Goal: Task Accomplishment & Management: Manage account settings

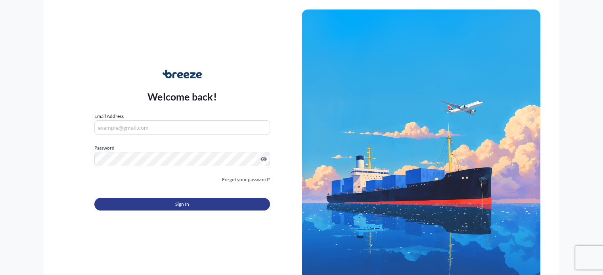
type input "[EMAIL_ADDRESS][DOMAIN_NAME]"
click at [204, 207] on button "Sign In" at bounding box center [181, 204] width 175 height 13
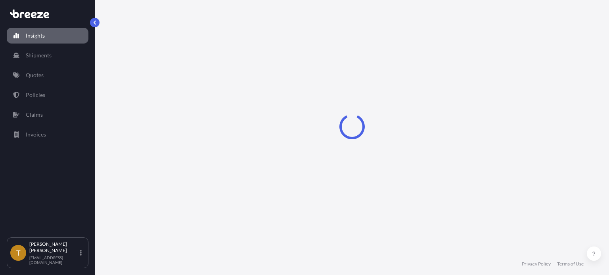
select select "2025"
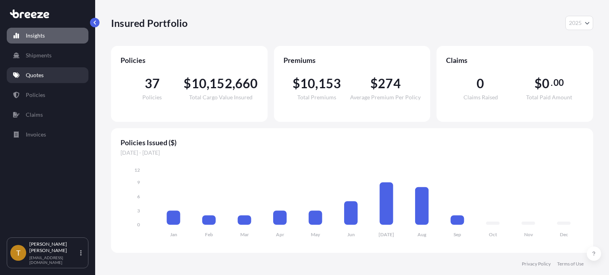
click at [41, 75] on p "Quotes" at bounding box center [35, 75] width 18 height 8
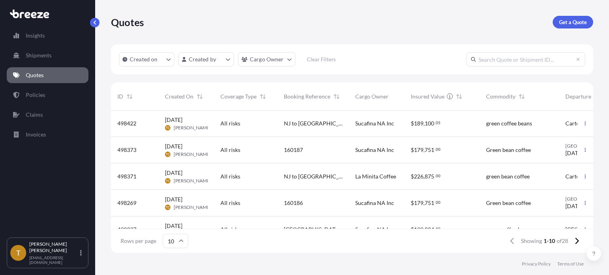
scroll to position [40, 0]
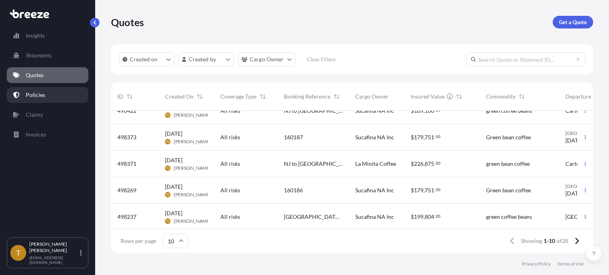
click at [36, 95] on p "Policies" at bounding box center [35, 95] width 19 height 8
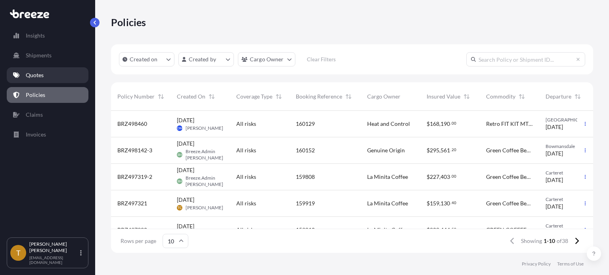
click at [57, 74] on link "Quotes" at bounding box center [48, 75] width 82 height 16
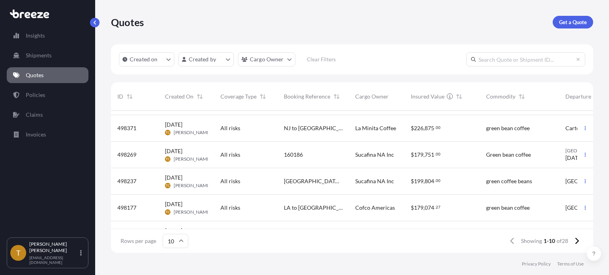
scroll to position [79, 0]
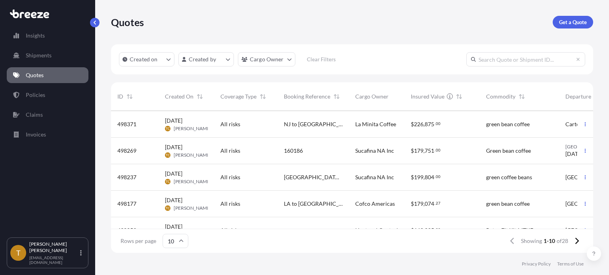
click at [337, 154] on div "160186" at bounding box center [313, 151] width 59 height 8
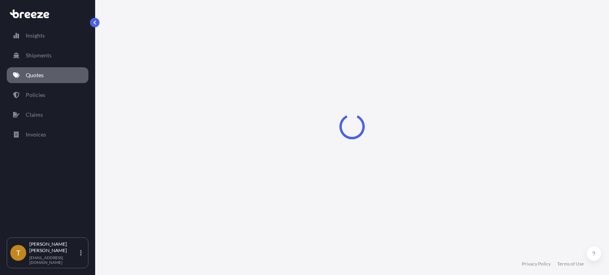
select select "Rail"
select select "2"
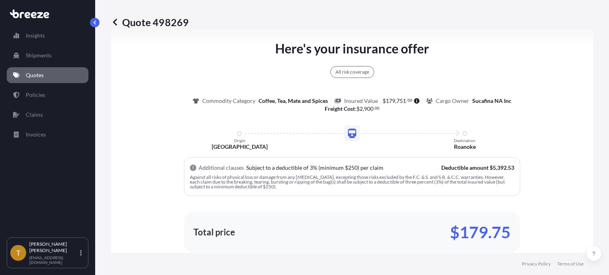
scroll to position [504, 0]
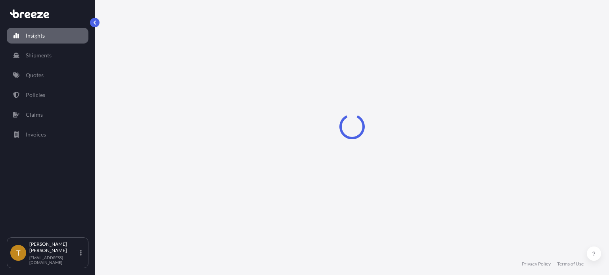
select select "2025"
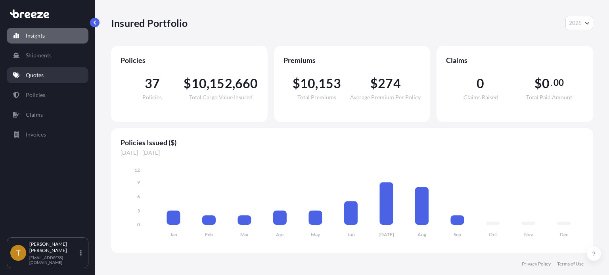
click at [54, 75] on link "Quotes" at bounding box center [48, 75] width 82 height 16
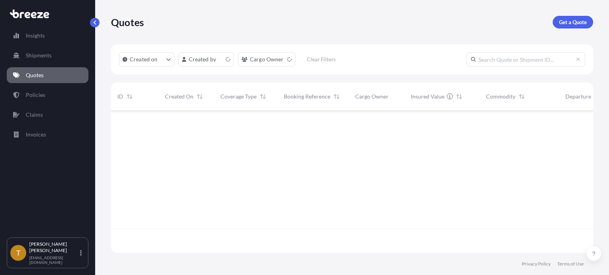
scroll to position [141, 476]
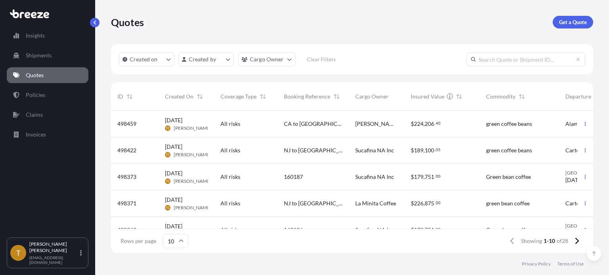
click at [273, 126] on div "All risks" at bounding box center [245, 124] width 63 height 27
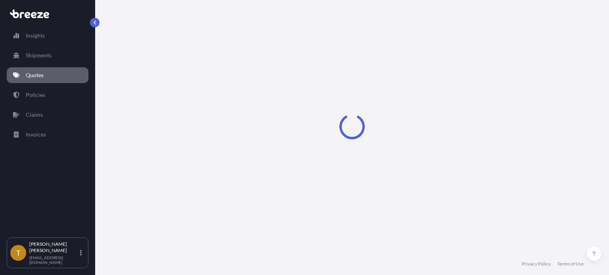
select select "Rail"
select select "2"
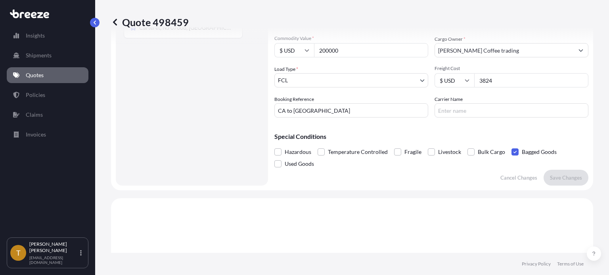
scroll to position [68, 0]
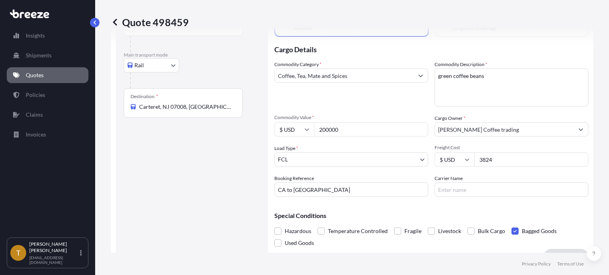
click at [308, 193] on input "CA to [GEOGRAPHIC_DATA]" at bounding box center [351, 190] width 154 height 14
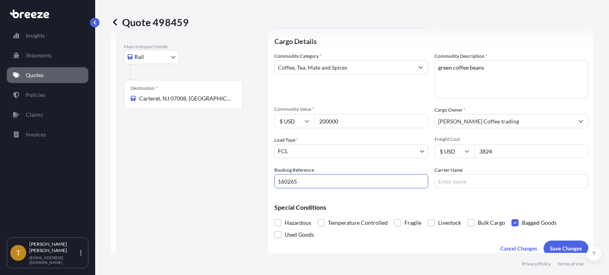
scroll to position [79, 0]
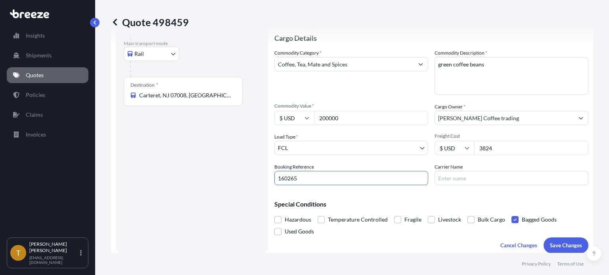
type input "160265"
click at [465, 180] on input "Carrier Name" at bounding box center [511, 178] width 154 height 14
type input "CSX"
click at [559, 244] on p "Save Changes" at bounding box center [566, 246] width 32 height 8
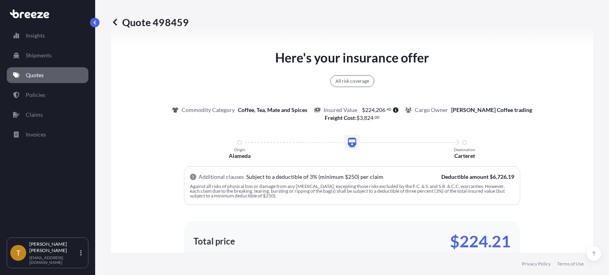
select select "Rail"
select select "2"
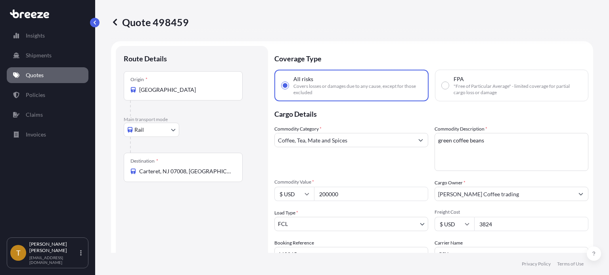
scroll to position [0, 0]
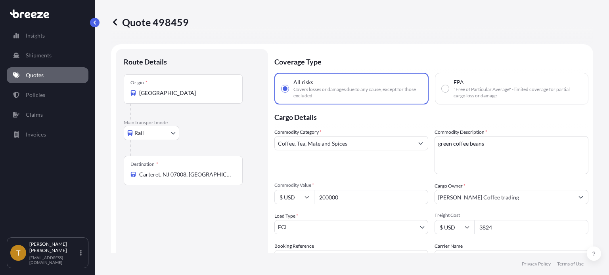
click at [32, 75] on p "Quotes" at bounding box center [35, 75] width 18 height 8
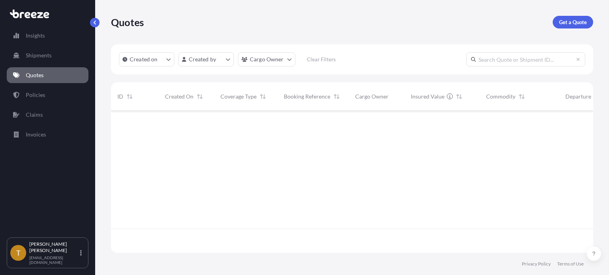
scroll to position [141, 476]
click at [36, 95] on p "Policies" at bounding box center [35, 95] width 19 height 8
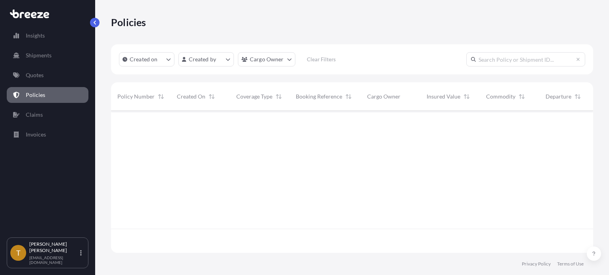
scroll to position [141, 476]
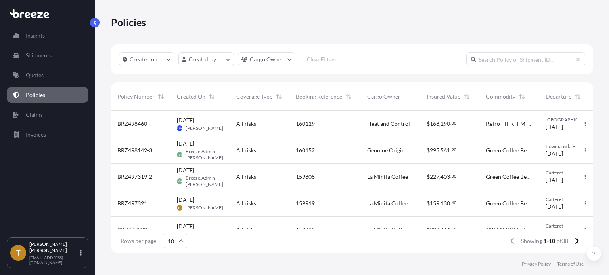
click at [498, 52] on input "text" at bounding box center [525, 59] width 119 height 14
type input "brz498269"
click at [39, 74] on p "Quotes" at bounding box center [35, 75] width 18 height 8
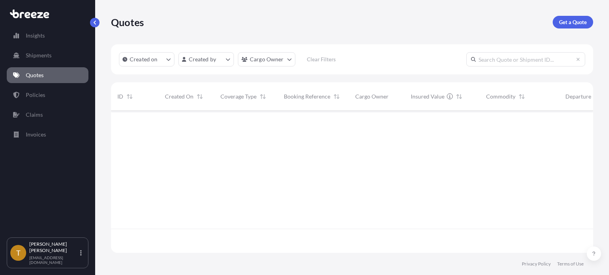
scroll to position [141, 476]
click at [573, 19] on p "Get a Quote" at bounding box center [573, 22] width 28 height 8
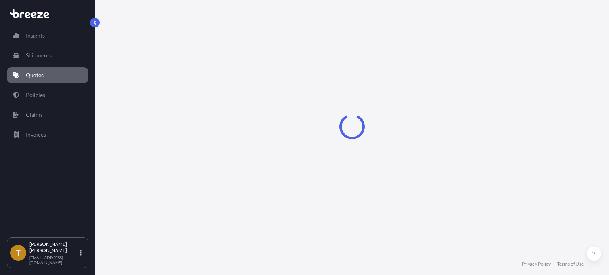
select select "Sea"
select select "1"
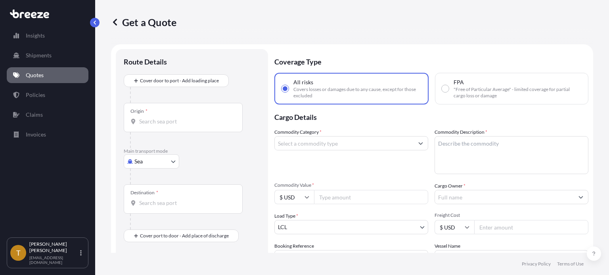
scroll to position [13, 0]
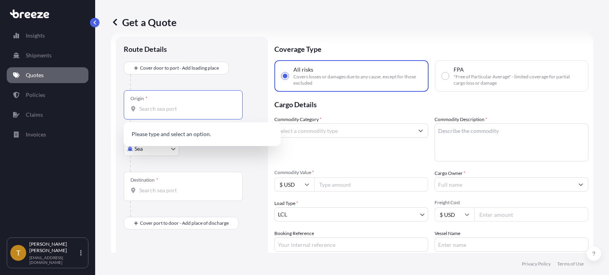
click at [177, 112] on input "Origin *" at bounding box center [186, 109] width 94 height 8
type input "r"
click at [172, 147] on body "Insights Shipments Quotes Policies Claims Invoices T [PERSON_NAME] [EMAIL_ADDRE…" at bounding box center [304, 167] width 609 height 335
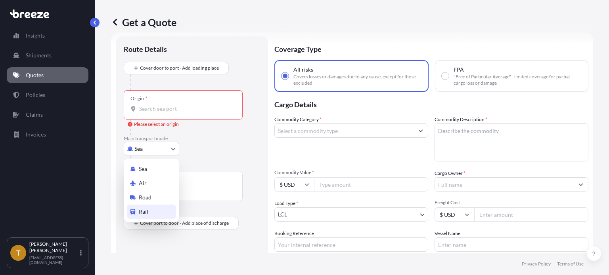
click at [148, 214] on div "Rail" at bounding box center [151, 212] width 49 height 14
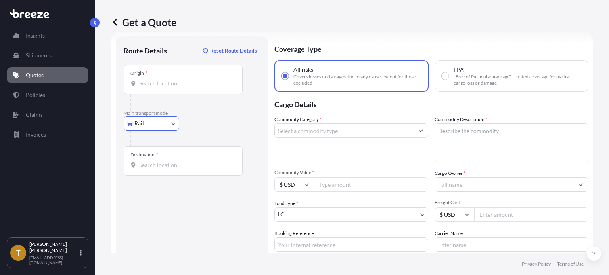
click at [156, 82] on input "Origin *" at bounding box center [186, 84] width 94 height 8
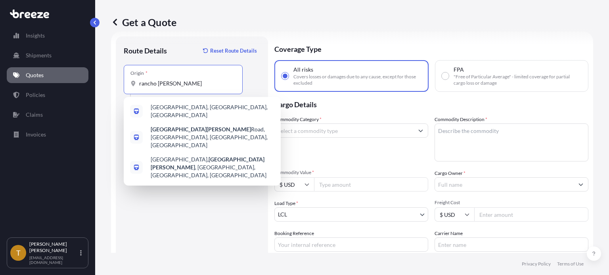
click at [198, 84] on input "rancho [PERSON_NAME]" at bounding box center [186, 84] width 94 height 8
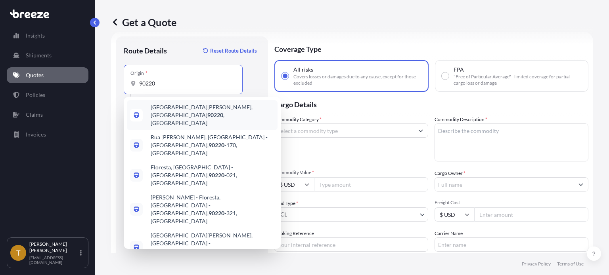
click at [192, 108] on span "[GEOGRAPHIC_DATA][PERSON_NAME] , [GEOGRAPHIC_DATA]" at bounding box center [213, 115] width 124 height 24
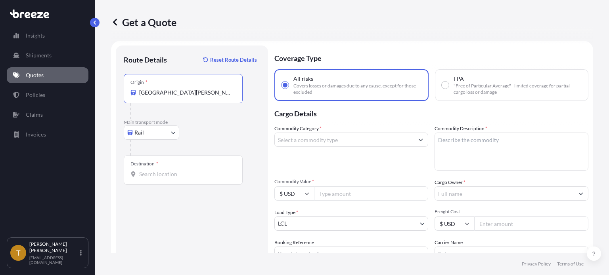
scroll to position [0, 0]
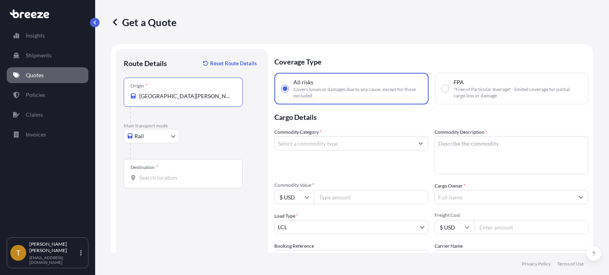
type input "[GEOGRAPHIC_DATA][PERSON_NAME], [GEOGRAPHIC_DATA]"
click at [41, 77] on p "Quotes" at bounding box center [35, 75] width 18 height 8
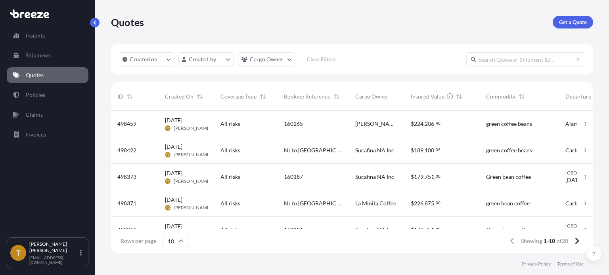
scroll to position [79, 0]
click at [319, 155] on div "160186" at bounding box center [312, 151] width 71 height 27
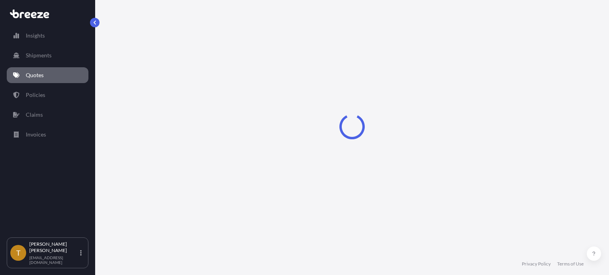
select select "Rail"
select select "2"
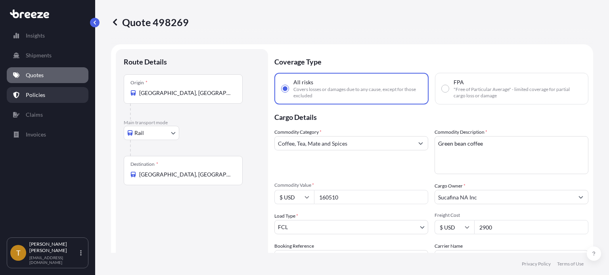
click at [36, 97] on p "Policies" at bounding box center [35, 95] width 19 height 8
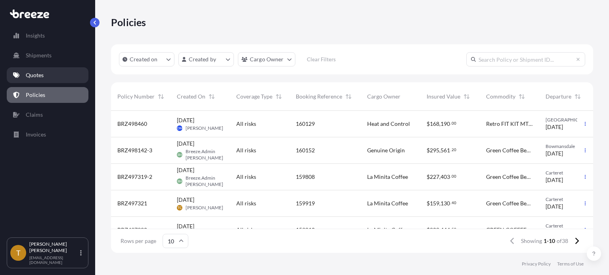
click at [35, 73] on p "Quotes" at bounding box center [35, 75] width 18 height 8
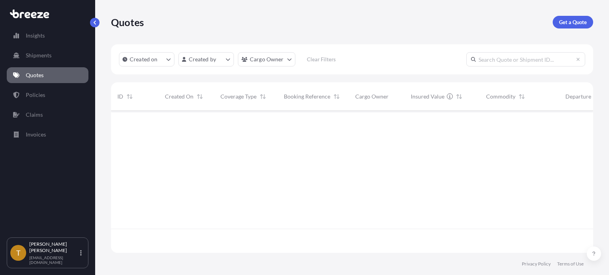
scroll to position [141, 476]
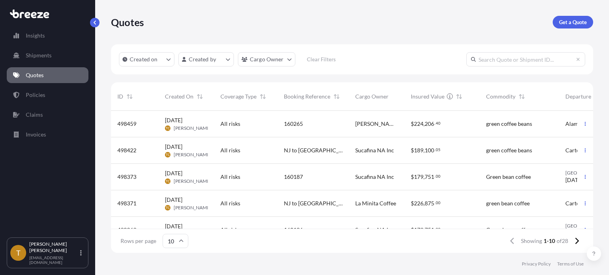
click at [324, 176] on div "160187" at bounding box center [313, 177] width 59 height 8
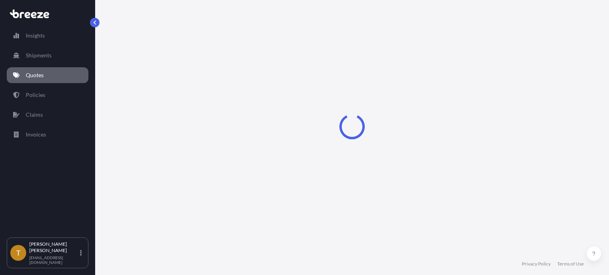
select select "Rail"
select select "2"
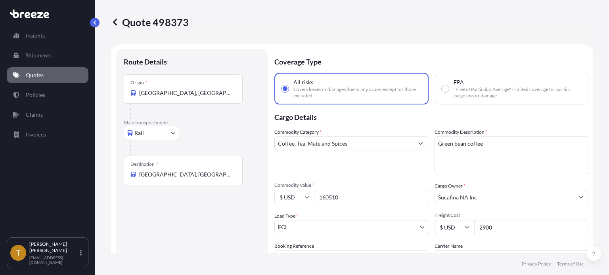
click at [35, 75] on p "Quotes" at bounding box center [35, 75] width 18 height 8
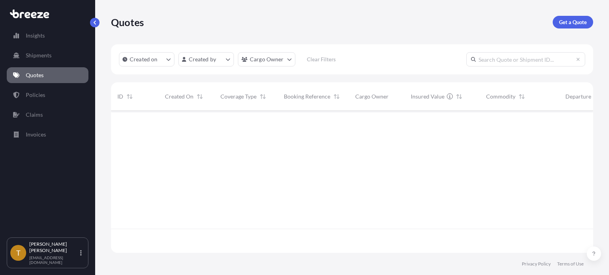
scroll to position [141, 476]
click at [576, 23] on p "Get a Quote" at bounding box center [573, 22] width 28 height 8
select select "Sea"
select select "1"
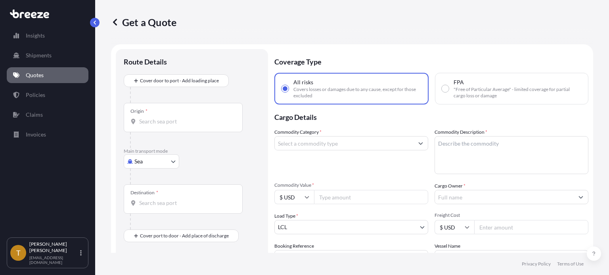
scroll to position [13, 0]
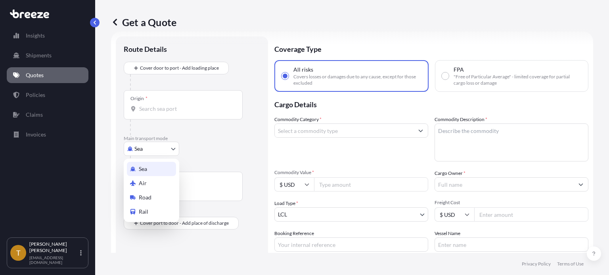
click at [174, 149] on body "Insights Shipments Quotes Policies Claims Invoices T [PERSON_NAME] [EMAIL_ADDRE…" at bounding box center [304, 167] width 609 height 335
click at [151, 209] on div "Rail" at bounding box center [151, 212] width 49 height 14
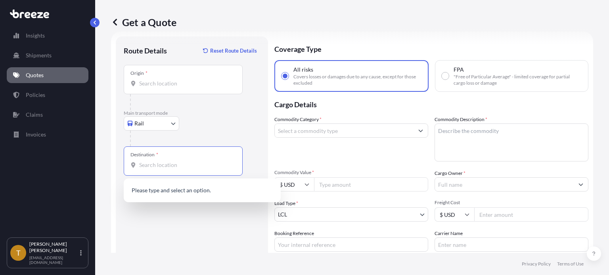
click at [178, 168] on input "Destination *" at bounding box center [186, 165] width 94 height 8
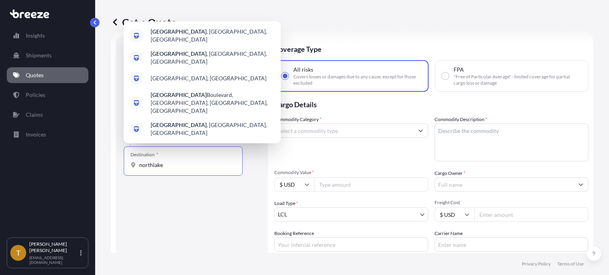
type input "northlake"
click at [192, 209] on div "Route Details Reset Route Details Place of loading Road Road Rail Origin * Main…" at bounding box center [192, 178] width 136 height 268
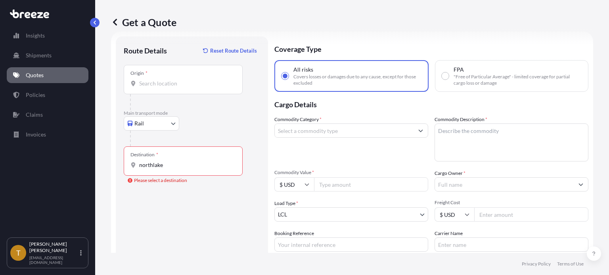
scroll to position [0, 0]
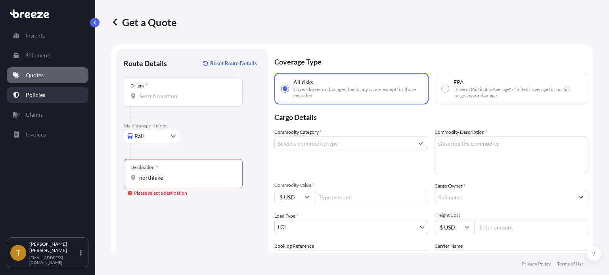
click at [42, 92] on p "Policies" at bounding box center [35, 95] width 19 height 8
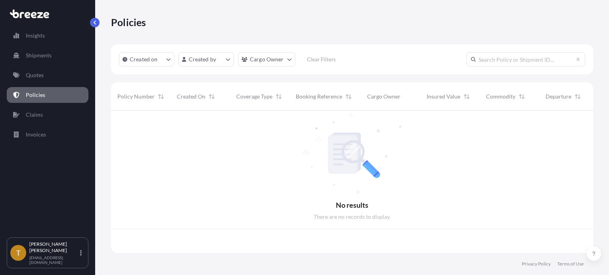
scroll to position [141, 476]
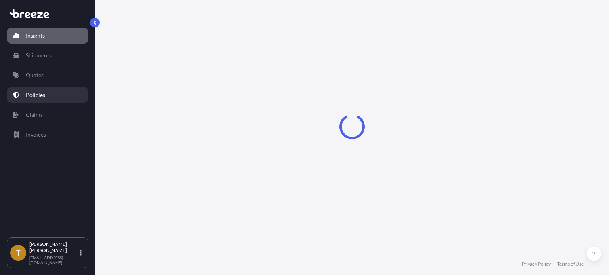
select select "2025"
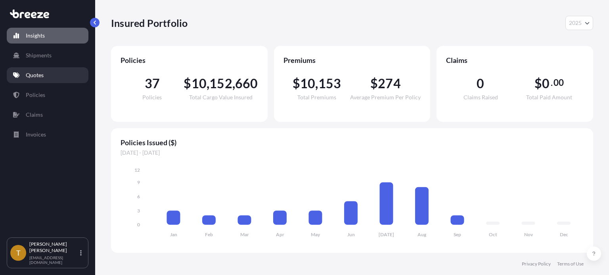
click at [38, 77] on p "Quotes" at bounding box center [35, 75] width 18 height 8
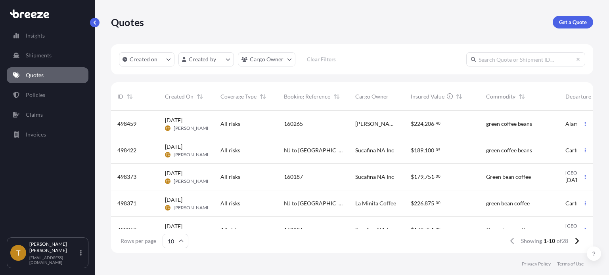
scroll to position [40, 0]
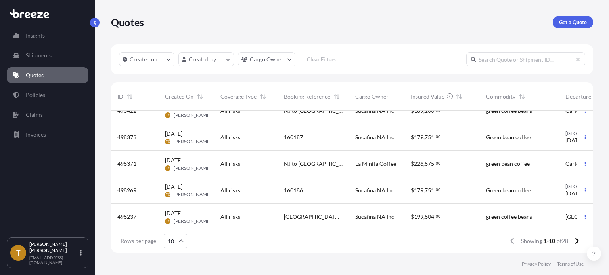
click at [278, 145] on div "160187" at bounding box center [312, 137] width 71 height 27
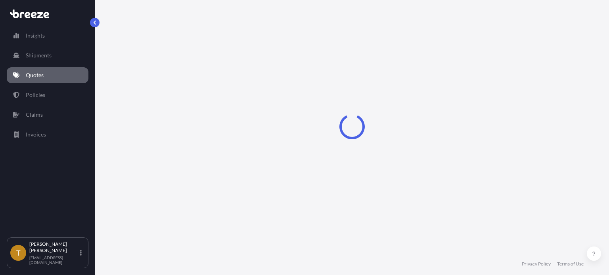
select select "Rail"
select select "2"
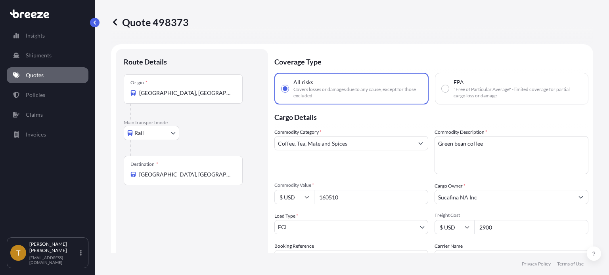
click at [224, 91] on input "[GEOGRAPHIC_DATA], [GEOGRAPHIC_DATA]" at bounding box center [186, 93] width 94 height 8
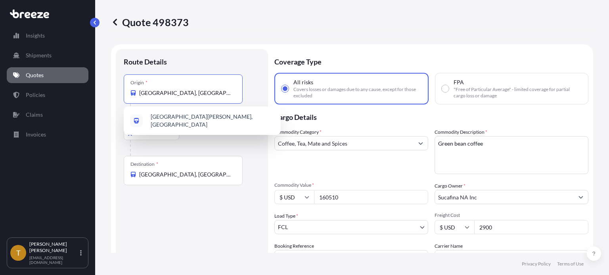
click at [224, 91] on input "[GEOGRAPHIC_DATA], [GEOGRAPHIC_DATA]" at bounding box center [186, 93] width 94 height 8
click at [223, 116] on span "[GEOGRAPHIC_DATA][PERSON_NAME], [GEOGRAPHIC_DATA]" at bounding box center [213, 121] width 124 height 16
type input "[GEOGRAPHIC_DATA][PERSON_NAME], [GEOGRAPHIC_DATA]"
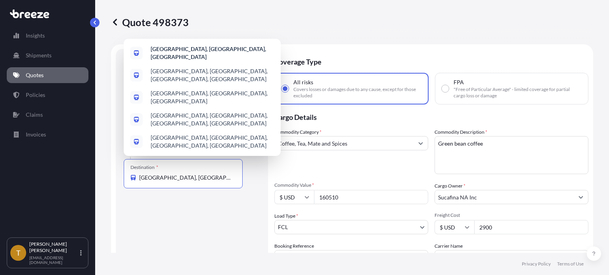
click at [216, 177] on input "[GEOGRAPHIC_DATA], [GEOGRAPHIC_DATA], [GEOGRAPHIC_DATA]" at bounding box center [186, 178] width 94 height 8
click at [218, 216] on div "Route Details Reset Route Details Place of loading Road Road Rail Origin * Ranc…" at bounding box center [192, 191] width 136 height 268
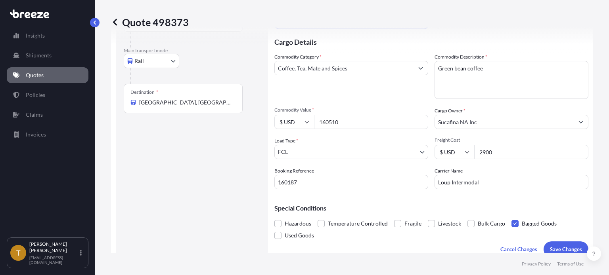
scroll to position [79, 0]
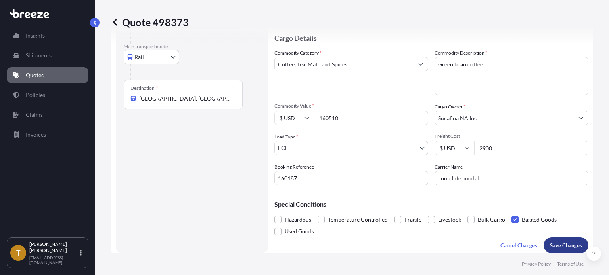
click at [559, 243] on p "Save Changes" at bounding box center [566, 246] width 32 height 8
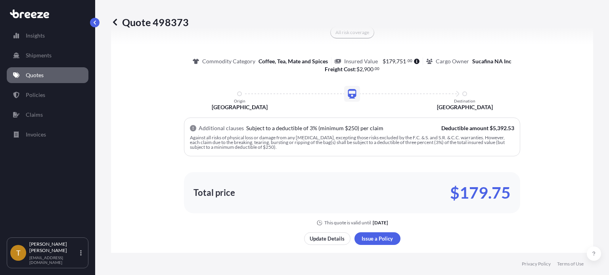
select select "Rail"
select select "2"
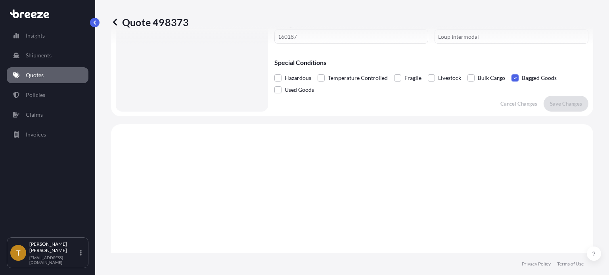
scroll to position [0, 0]
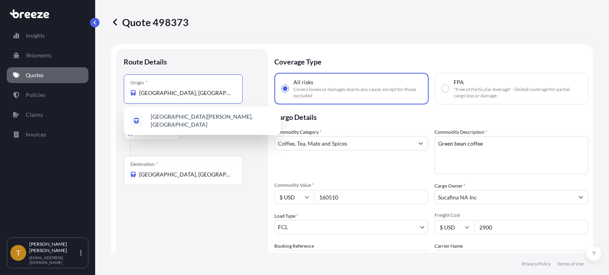
click at [225, 95] on input "[GEOGRAPHIC_DATA], [GEOGRAPHIC_DATA]" at bounding box center [186, 93] width 94 height 8
click at [227, 119] on span "[GEOGRAPHIC_DATA][PERSON_NAME], [GEOGRAPHIC_DATA]" at bounding box center [213, 121] width 124 height 16
type input "[GEOGRAPHIC_DATA][PERSON_NAME], [GEOGRAPHIC_DATA]"
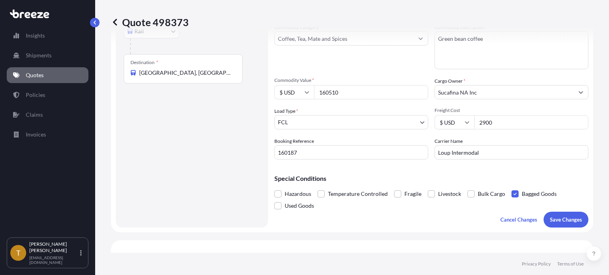
scroll to position [119, 0]
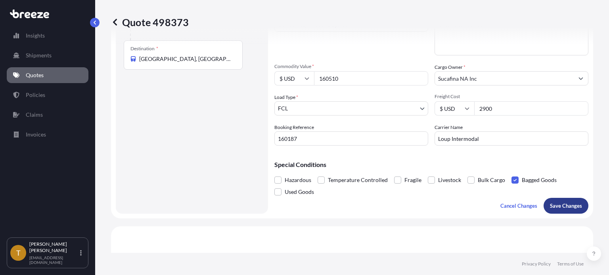
click at [558, 206] on p "Save Changes" at bounding box center [566, 206] width 32 height 8
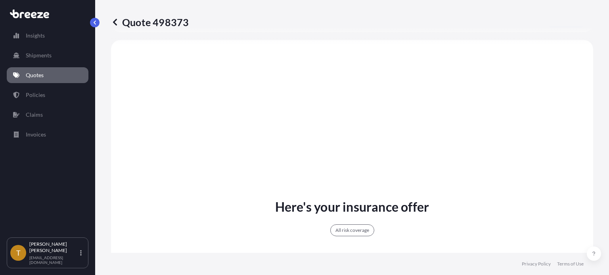
select select "Rail"
select select "2"
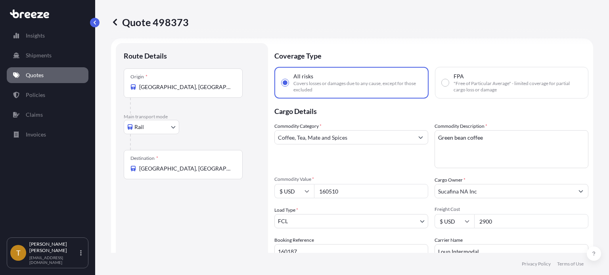
scroll to position [0, 0]
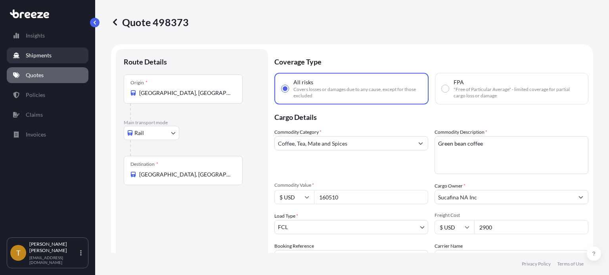
click at [48, 55] on p "Shipments" at bounding box center [39, 56] width 26 height 8
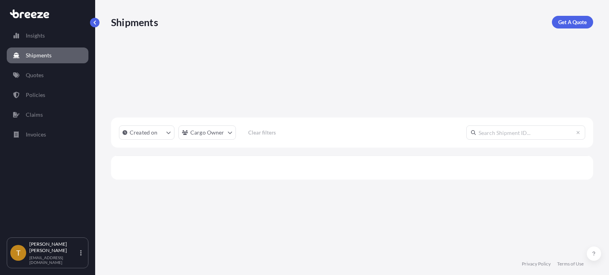
scroll to position [141, 476]
click at [35, 80] on link "Quotes" at bounding box center [48, 75] width 82 height 16
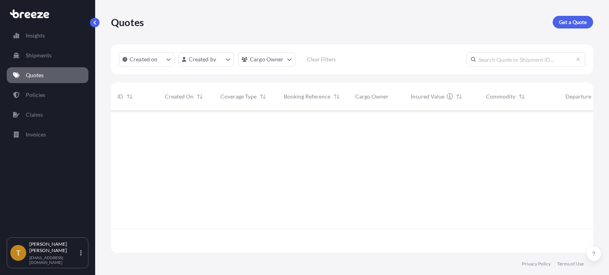
scroll to position [141, 476]
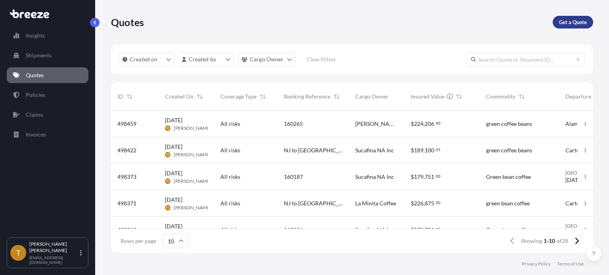
click at [570, 19] on p "Get a Quote" at bounding box center [573, 22] width 28 height 8
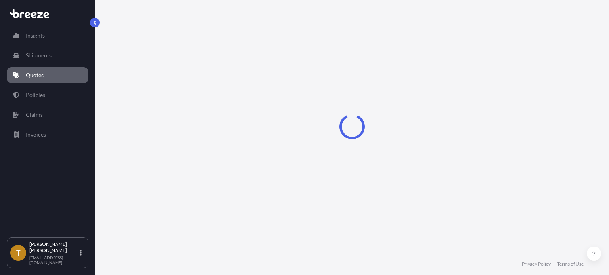
scroll to position [13, 0]
select select "Sea"
select select "1"
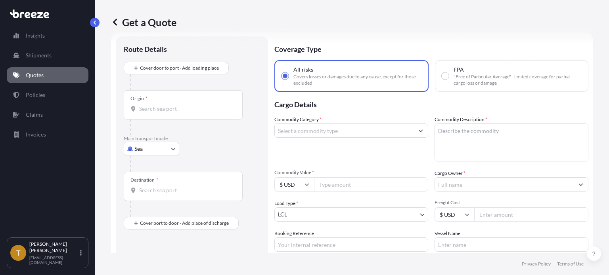
click at [175, 148] on body "Insights Shipments Quotes Policies Claims Invoices T [PERSON_NAME] [EMAIL_ADDRE…" at bounding box center [304, 167] width 609 height 335
click at [149, 207] on div "Rail" at bounding box center [151, 212] width 49 height 14
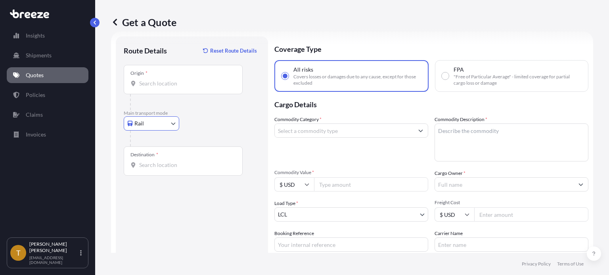
click at [184, 80] on input "Origin *" at bounding box center [186, 84] width 94 height 8
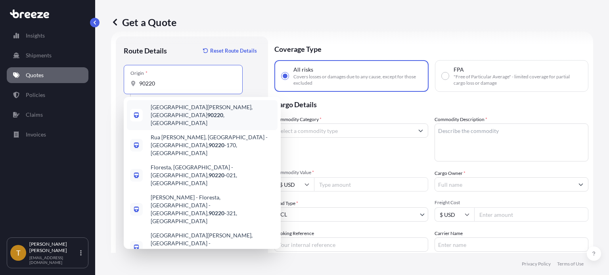
click at [167, 115] on div "[GEOGRAPHIC_DATA][PERSON_NAME] , [GEOGRAPHIC_DATA]" at bounding box center [202, 115] width 151 height 30
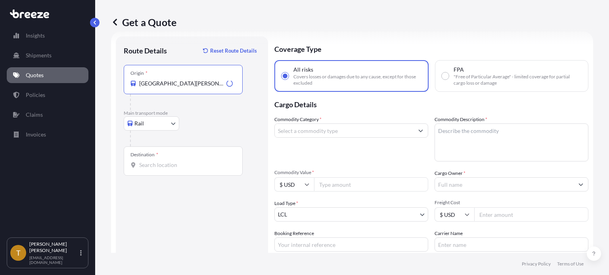
type input "[GEOGRAPHIC_DATA][PERSON_NAME], [GEOGRAPHIC_DATA]"
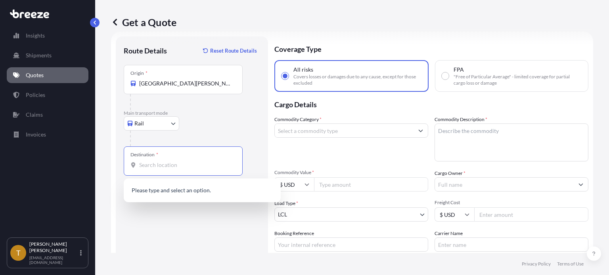
click at [185, 166] on input "Destination *" at bounding box center [186, 165] width 94 height 8
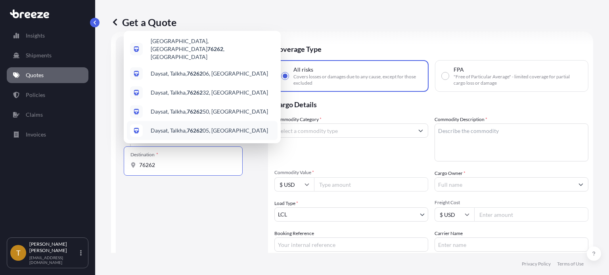
click at [173, 168] on input "76262" at bounding box center [186, 165] width 94 height 8
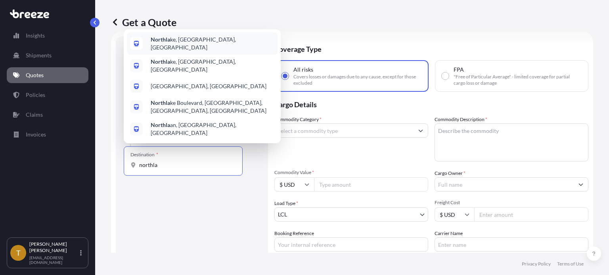
click at [182, 52] on span "Northla ke, TX, USA" at bounding box center [213, 44] width 124 height 16
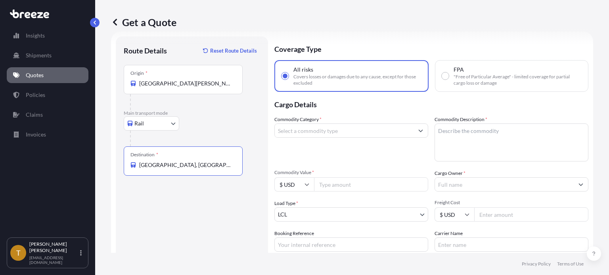
type input "[GEOGRAPHIC_DATA], [GEOGRAPHIC_DATA], [GEOGRAPHIC_DATA]"
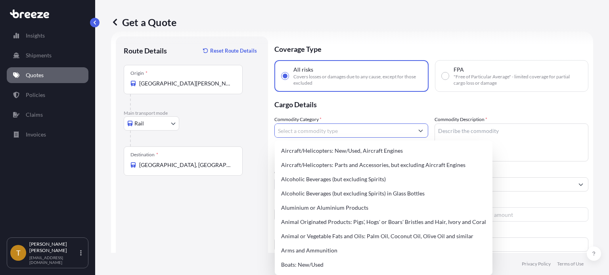
click at [338, 131] on input "Commodity Category *" at bounding box center [344, 131] width 139 height 14
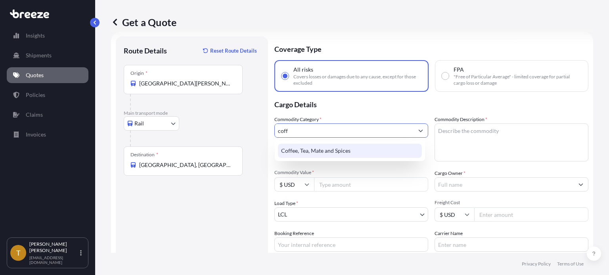
click at [334, 149] on div "Coffee, Tea, Mate and Spices" at bounding box center [350, 151] width 144 height 14
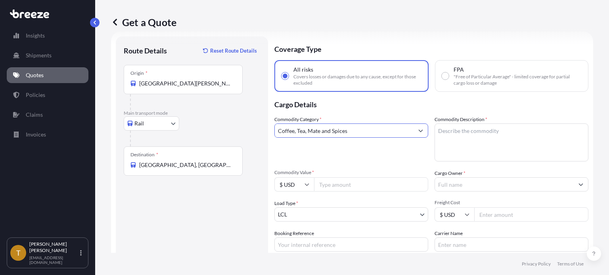
type input "Coffee, Tea, Mate and Spices"
click at [476, 131] on textarea "Commodity Description *" at bounding box center [511, 143] width 154 height 38
type textarea "green bean coffee"
click at [204, 163] on input "[GEOGRAPHIC_DATA], [GEOGRAPHIC_DATA], [GEOGRAPHIC_DATA]" at bounding box center [186, 165] width 94 height 8
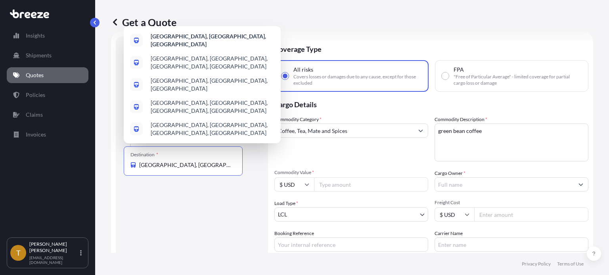
click at [204, 163] on input "[GEOGRAPHIC_DATA], [GEOGRAPHIC_DATA], [GEOGRAPHIC_DATA]" at bounding box center [186, 165] width 94 height 8
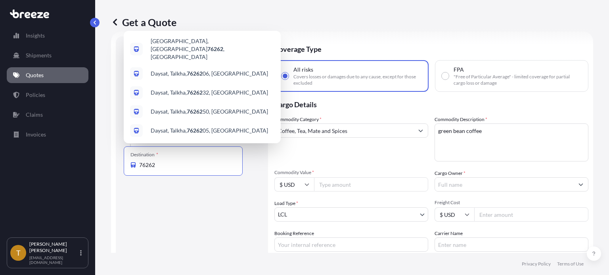
type input "[GEOGRAPHIC_DATA], [GEOGRAPHIC_DATA], [GEOGRAPHIC_DATA]"
click at [207, 204] on div "Route Details Reset Route Details Place of loading Road Road Rail Origin * Ranc…" at bounding box center [192, 178] width 136 height 268
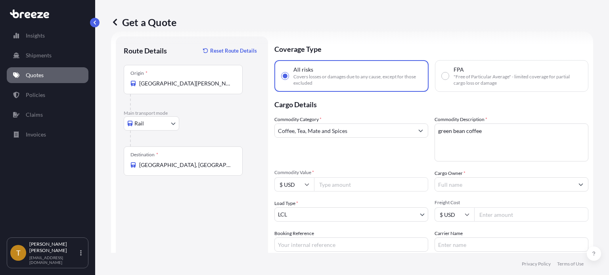
click at [350, 185] on input "Commodity Value *" at bounding box center [371, 185] width 114 height 14
type input "160510.00"
click at [472, 187] on input "Cargo Owner *" at bounding box center [504, 185] width 139 height 14
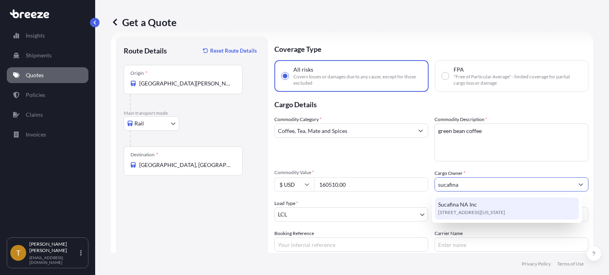
click at [465, 213] on span "1825 Park Ave, 10035, New York, United States" at bounding box center [471, 213] width 67 height 8
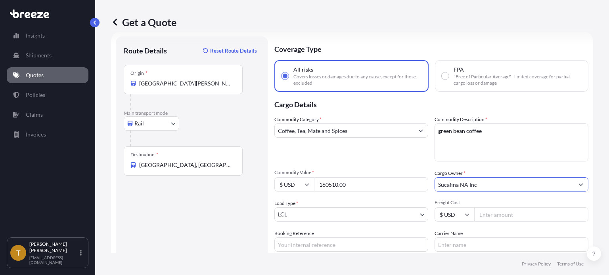
type input "Sucafina NA Inc"
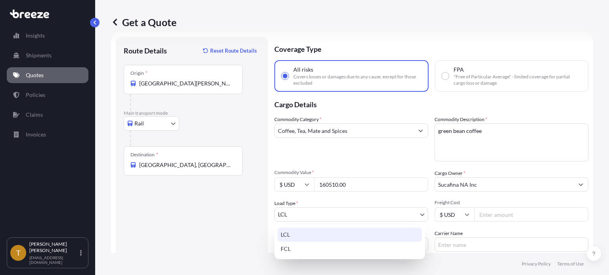
click at [343, 208] on body "6 options available. 0 options available. 1 option available. Insights Shipment…" at bounding box center [304, 167] width 609 height 335
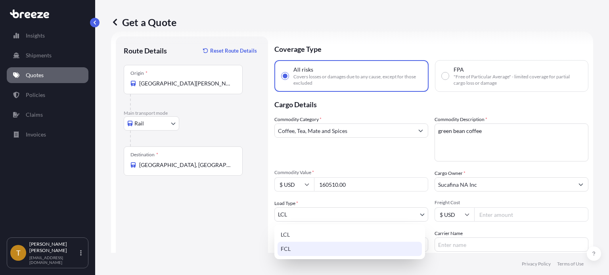
click at [314, 250] on div "FCL" at bounding box center [349, 249] width 144 height 14
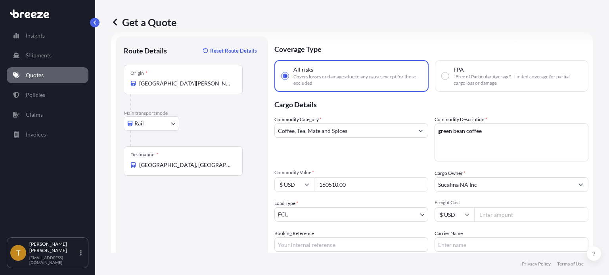
click at [501, 214] on input "Freight Cost" at bounding box center [531, 215] width 114 height 14
click at [500, 218] on input "Freight Cost" at bounding box center [531, 215] width 114 height 14
type input "2900"
click at [517, 186] on input "Sucafina NA Inc" at bounding box center [504, 185] width 139 height 14
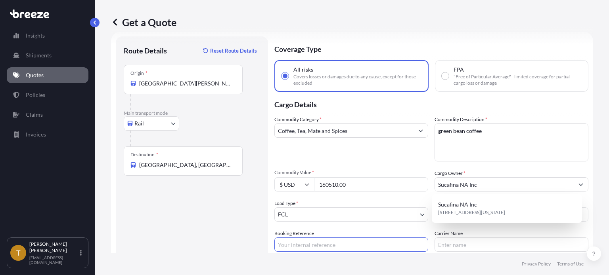
click at [312, 246] on input "Booking Reference" at bounding box center [351, 245] width 154 height 14
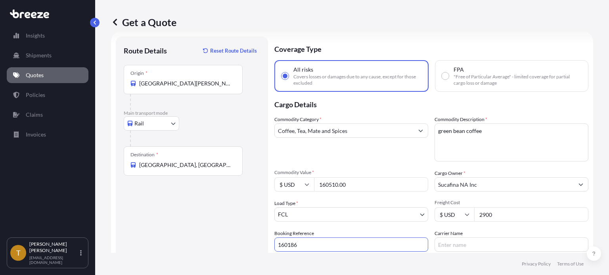
type input "160186"
click at [467, 246] on input "Carrier Name" at bounding box center [511, 245] width 154 height 14
type input "Loup Intermodal"
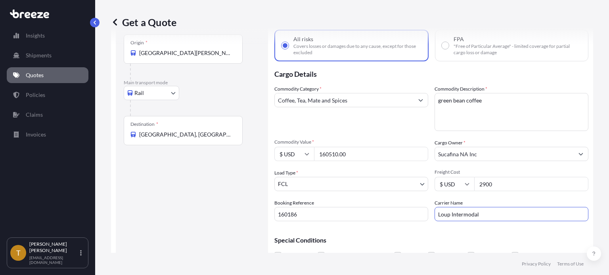
scroll to position [84, 0]
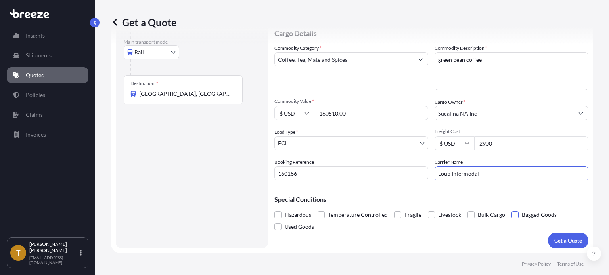
click at [511, 214] on span at bounding box center [514, 215] width 7 height 7
click at [511, 209] on input "Bagged Goods" at bounding box center [511, 209] width 0 height 0
click at [555, 242] on p "Get a Quote" at bounding box center [568, 241] width 28 height 8
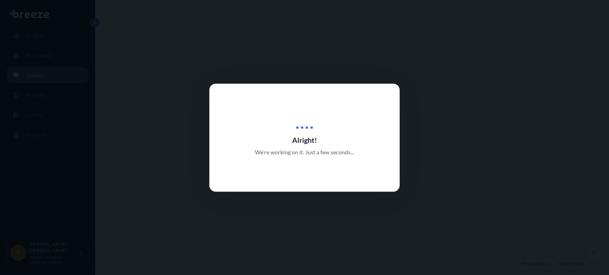
select select "Rail"
select select "2"
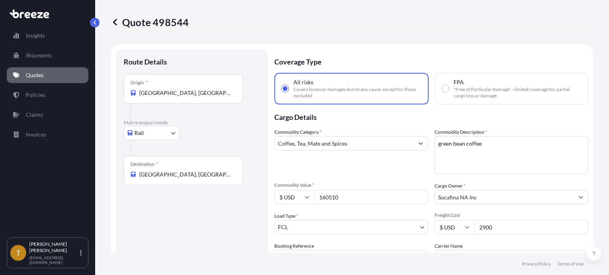
click at [232, 94] on input "[GEOGRAPHIC_DATA], [GEOGRAPHIC_DATA]" at bounding box center [186, 93] width 94 height 8
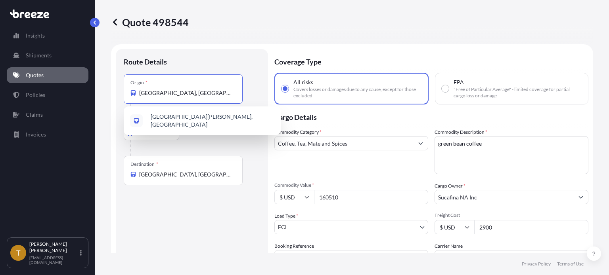
click at [232, 94] on input "[GEOGRAPHIC_DATA], [GEOGRAPHIC_DATA]" at bounding box center [186, 93] width 94 height 8
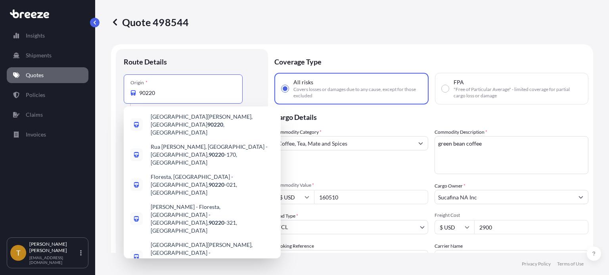
click at [232, 94] on input "90220" at bounding box center [186, 93] width 94 height 8
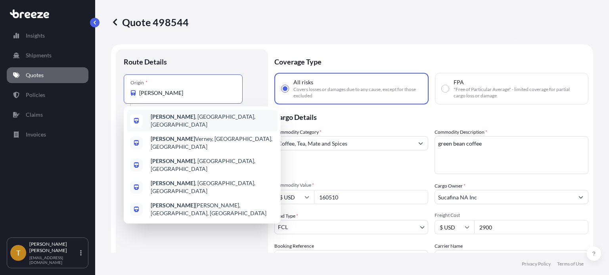
click at [199, 119] on div "Compton , CA, USA" at bounding box center [202, 121] width 151 height 22
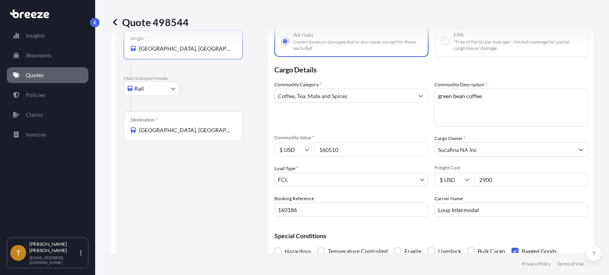
scroll to position [238, 0]
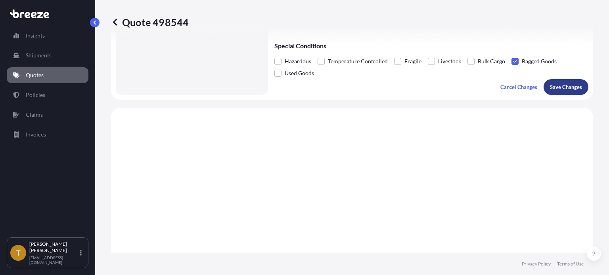
type input "Compton, CA, USA"
click at [558, 89] on p "Save Changes" at bounding box center [566, 87] width 32 height 8
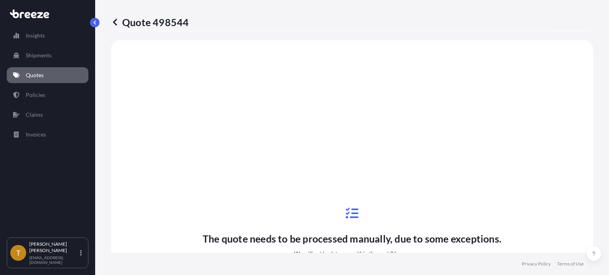
select select "Rail"
select select "2"
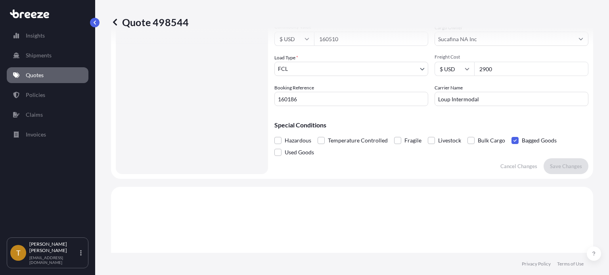
scroll to position [0, 0]
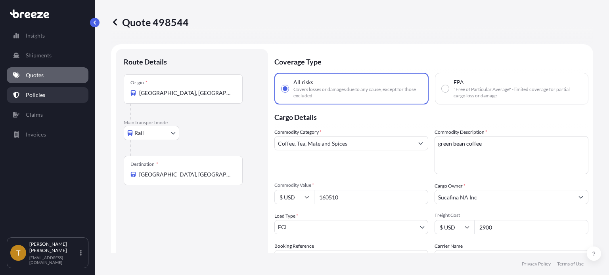
click at [41, 94] on p "Policies" at bounding box center [35, 95] width 19 height 8
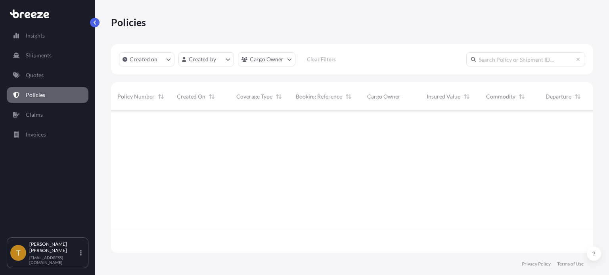
scroll to position [141, 476]
click at [48, 78] on link "Quotes" at bounding box center [48, 75] width 82 height 16
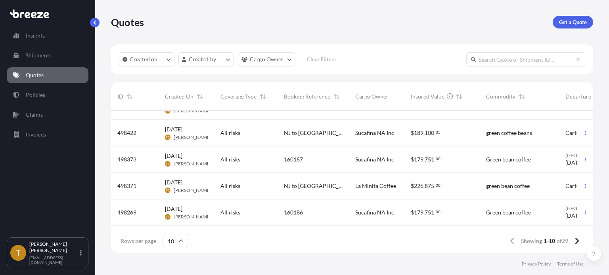
scroll to position [79, 0]
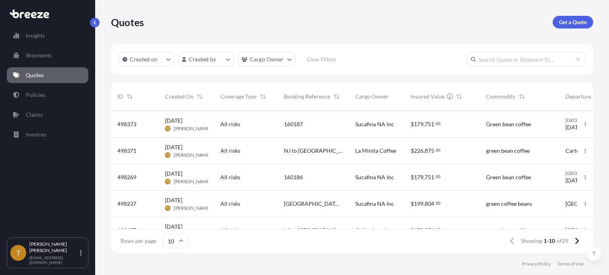
click at [284, 183] on div "160186" at bounding box center [312, 177] width 71 height 27
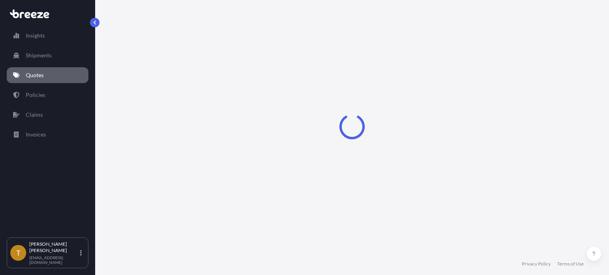
select select "Rail"
select select "2"
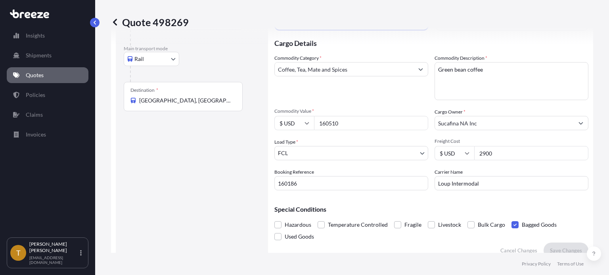
scroll to position [28, 0]
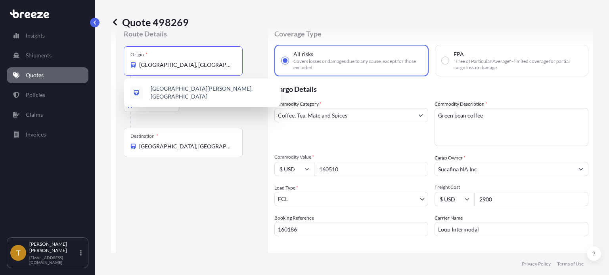
click at [226, 64] on input "[GEOGRAPHIC_DATA], [GEOGRAPHIC_DATA]" at bounding box center [186, 65] width 94 height 8
click at [219, 90] on span "[GEOGRAPHIC_DATA][PERSON_NAME], [GEOGRAPHIC_DATA]" at bounding box center [213, 93] width 124 height 16
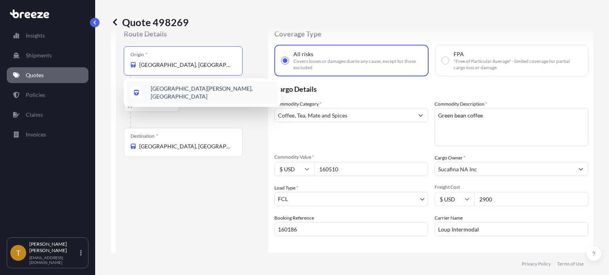
type input "[GEOGRAPHIC_DATA][PERSON_NAME], [GEOGRAPHIC_DATA]"
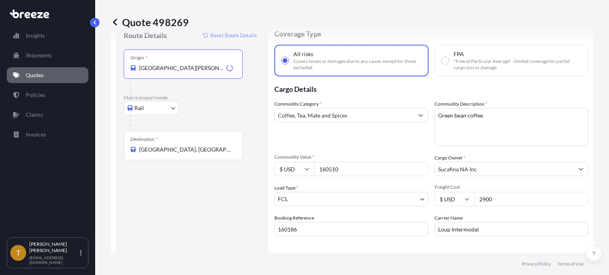
click at [214, 146] on input "[GEOGRAPHIC_DATA], [GEOGRAPHIC_DATA]" at bounding box center [186, 150] width 94 height 8
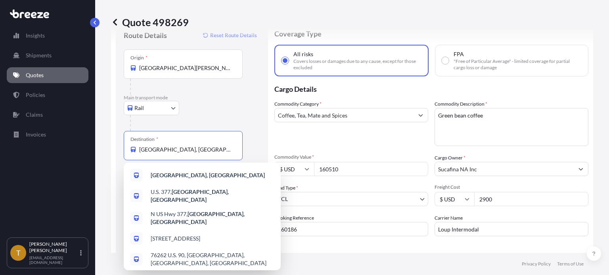
click at [214, 146] on input "[GEOGRAPHIC_DATA], [GEOGRAPHIC_DATA]" at bounding box center [186, 150] width 94 height 8
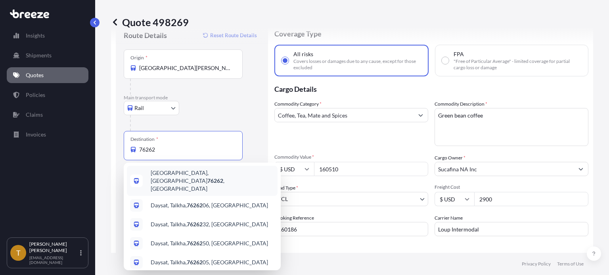
click at [171, 148] on input "76262" at bounding box center [186, 150] width 94 height 8
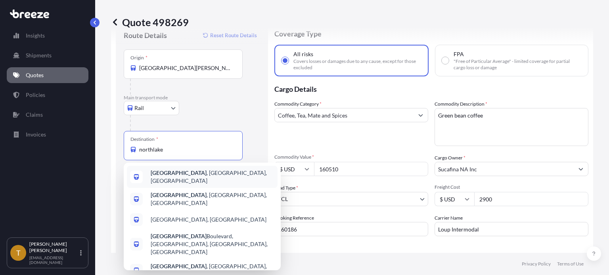
click at [179, 178] on span "Northlake , TX, USA" at bounding box center [213, 177] width 124 height 16
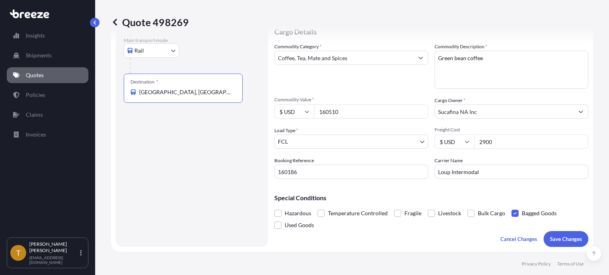
scroll to position [147, 0]
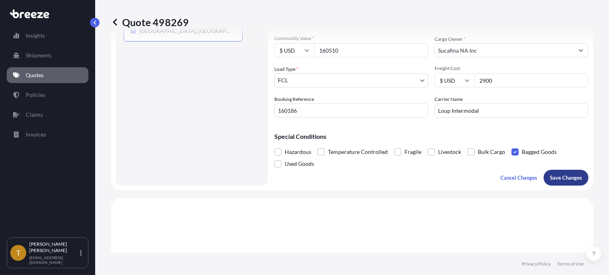
type input "[GEOGRAPHIC_DATA], [GEOGRAPHIC_DATA], [GEOGRAPHIC_DATA]"
click at [565, 176] on p "Save Changes" at bounding box center [566, 178] width 32 height 8
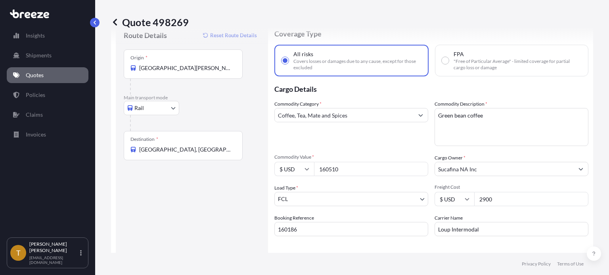
select select "Rail"
select select "2"
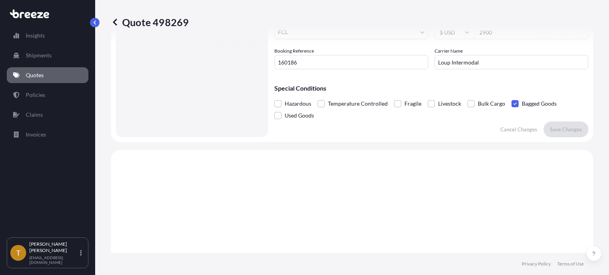
scroll to position [28, 0]
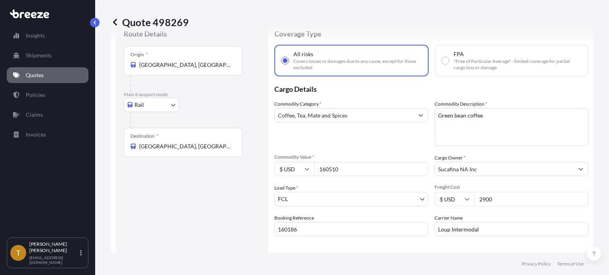
click at [214, 62] on input "[GEOGRAPHIC_DATA], [GEOGRAPHIC_DATA]" at bounding box center [186, 65] width 94 height 8
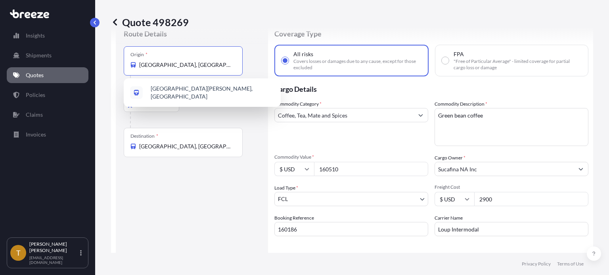
click at [214, 62] on input "[GEOGRAPHIC_DATA], [GEOGRAPHIC_DATA]" at bounding box center [186, 65] width 94 height 8
click at [196, 209] on div "Route Details Place of loading Road Road Rail Origin * CRYSTAL CITY, CA 90220, …" at bounding box center [192, 163] width 136 height 268
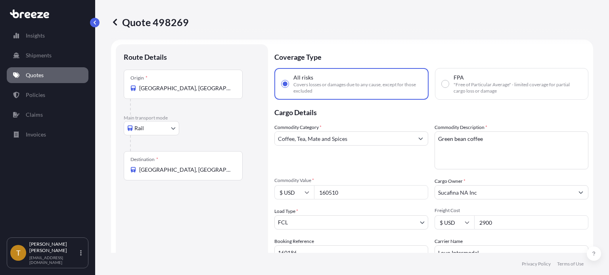
scroll to position [0, 0]
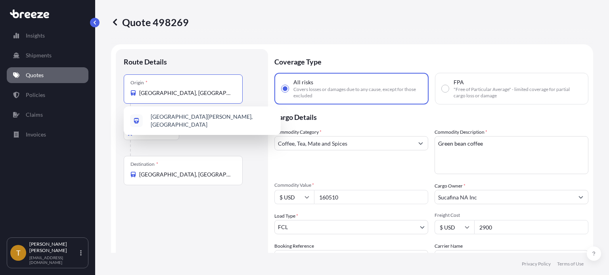
click at [205, 96] on input "[GEOGRAPHIC_DATA], [GEOGRAPHIC_DATA]" at bounding box center [186, 93] width 94 height 8
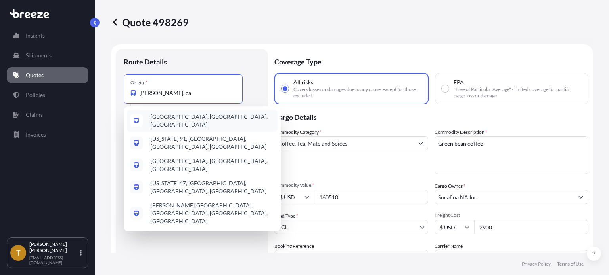
click at [176, 116] on span "Compton, CA, USA" at bounding box center [213, 121] width 124 height 16
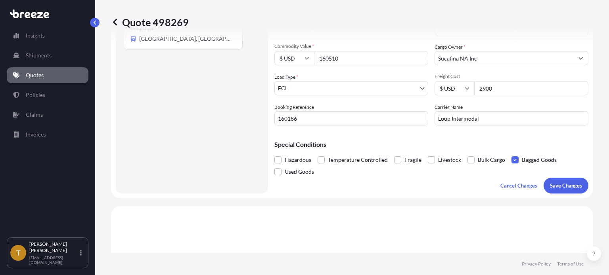
scroll to position [238, 0]
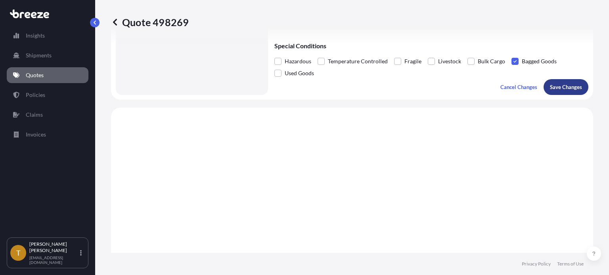
type input "Compton, CA, USA"
click at [564, 86] on p "Save Changes" at bounding box center [566, 87] width 32 height 8
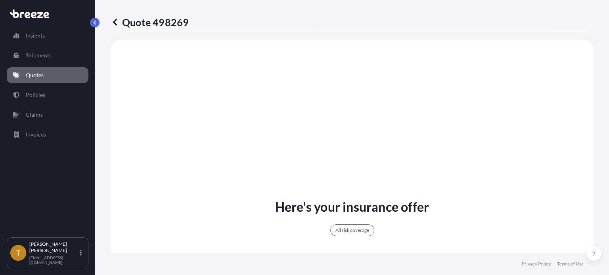
select select "Rail"
select select "2"
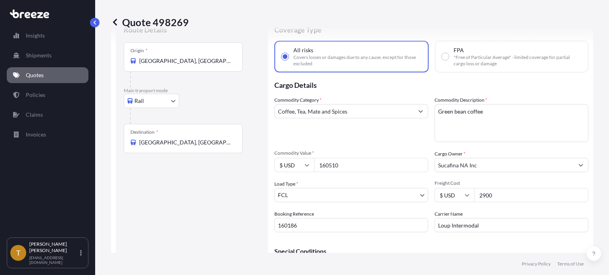
scroll to position [0, 0]
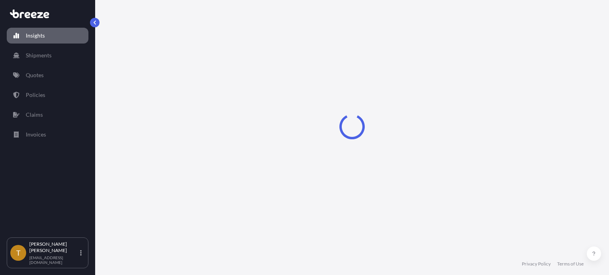
select select "2025"
